Goal: Task Accomplishment & Management: Use online tool/utility

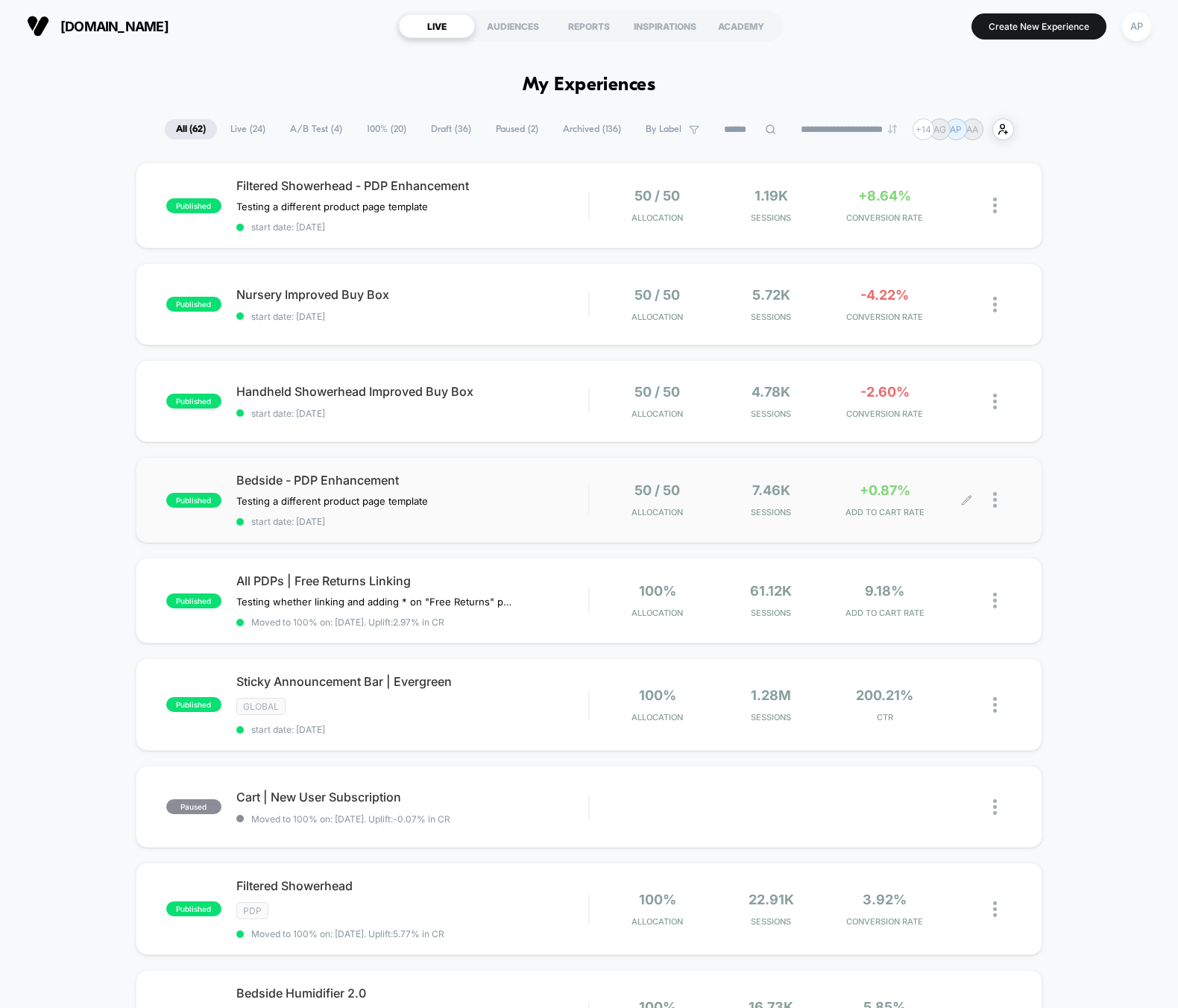
click at [1000, 503] on div at bounding box center [1002, 499] width 19 height 35
click at [939, 510] on div "Preview Link" at bounding box center [919, 516] width 134 height 34
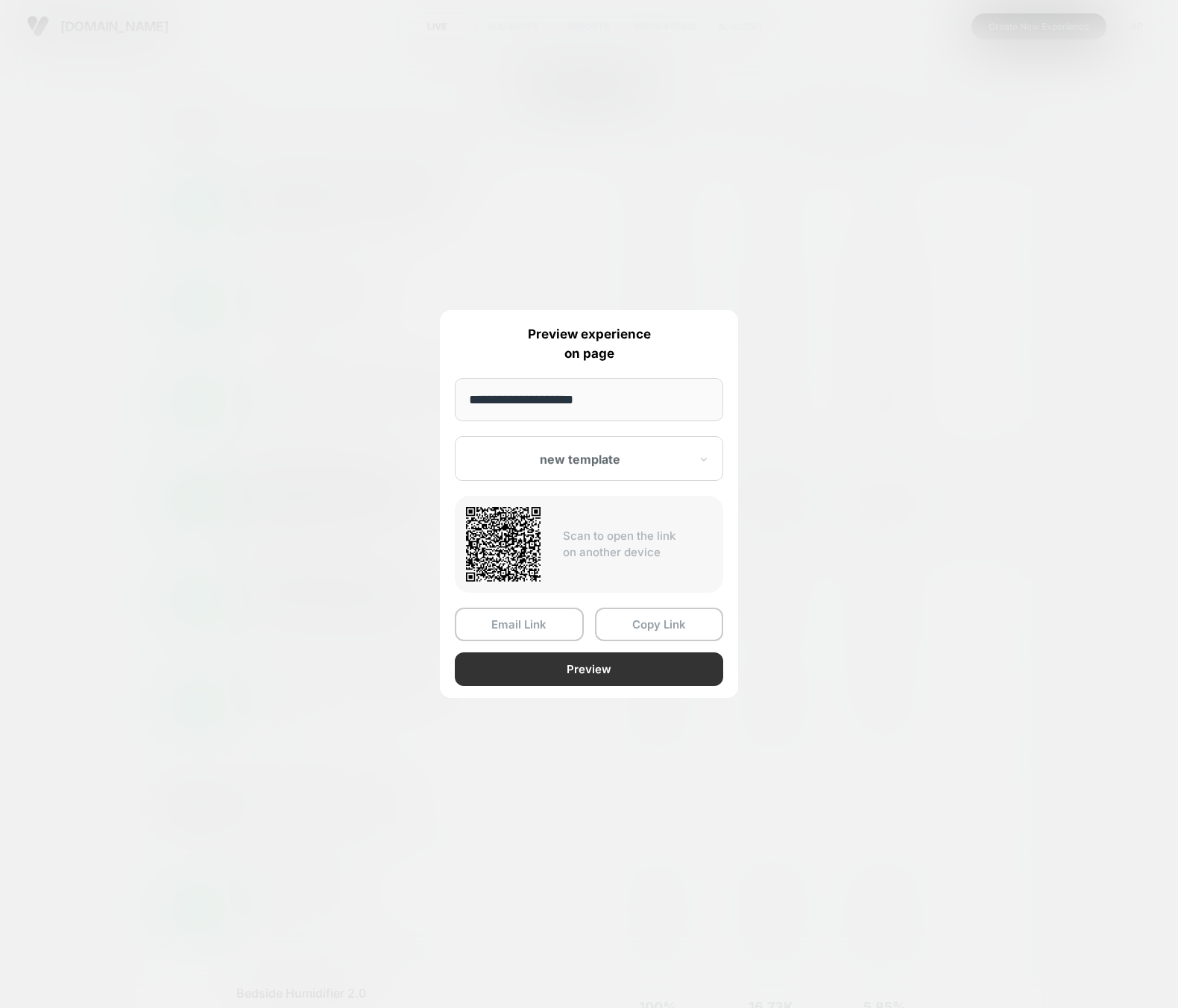
click at [553, 675] on button "Preview" at bounding box center [589, 669] width 269 height 34
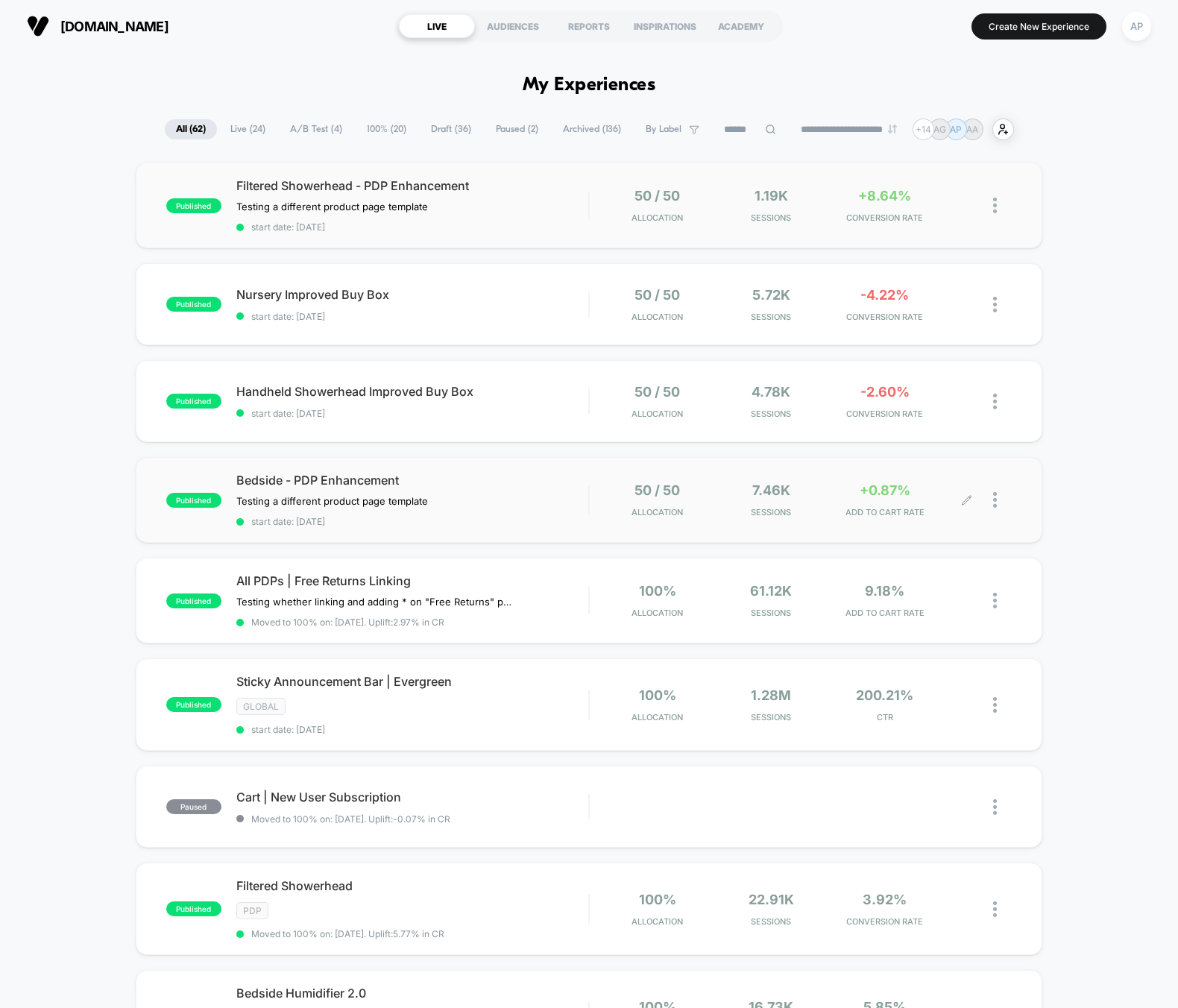
click at [995, 203] on img at bounding box center [994, 206] width 4 height 16
click at [963, 219] on div "Preview Link" at bounding box center [919, 222] width 134 height 34
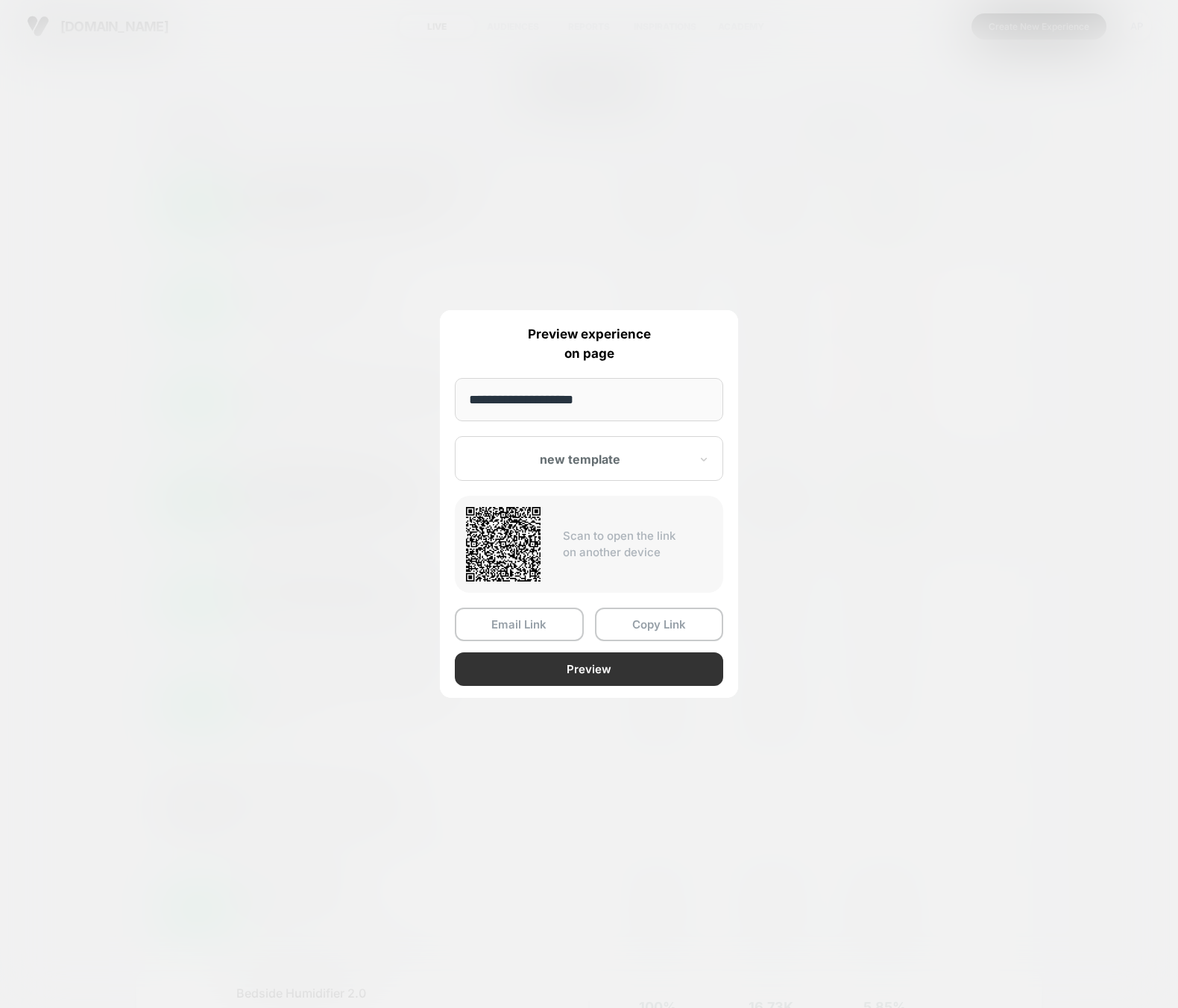
click at [602, 661] on button "Preview" at bounding box center [589, 669] width 269 height 34
